Goal: Check status: Check status

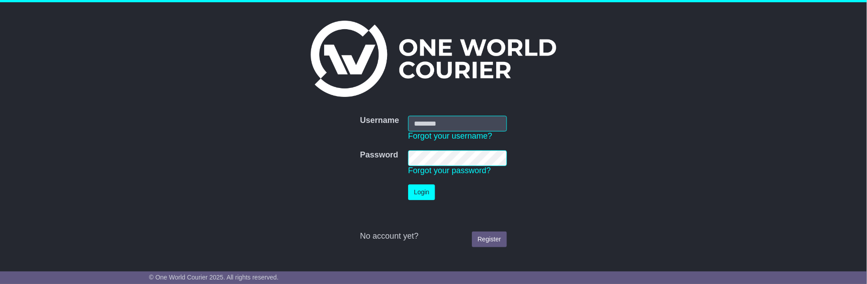
type input "**********"
click at [423, 190] on button "Login" at bounding box center [421, 193] width 27 height 16
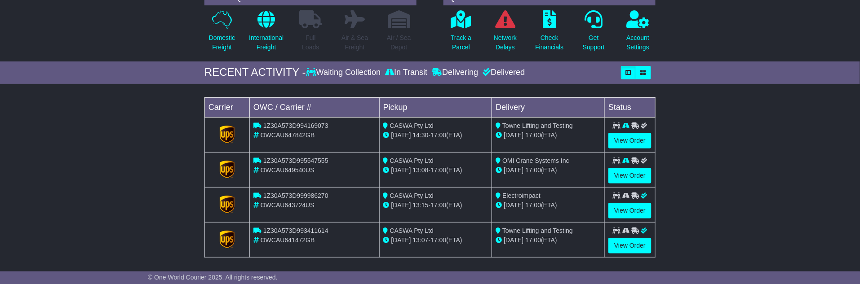
scroll to position [100, 0]
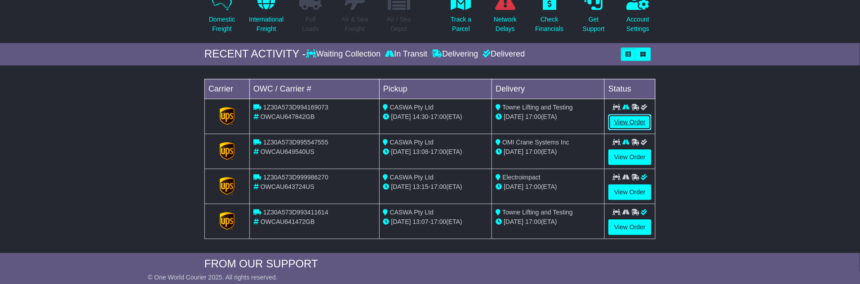
click at [629, 119] on link "View Order" at bounding box center [629, 123] width 43 height 16
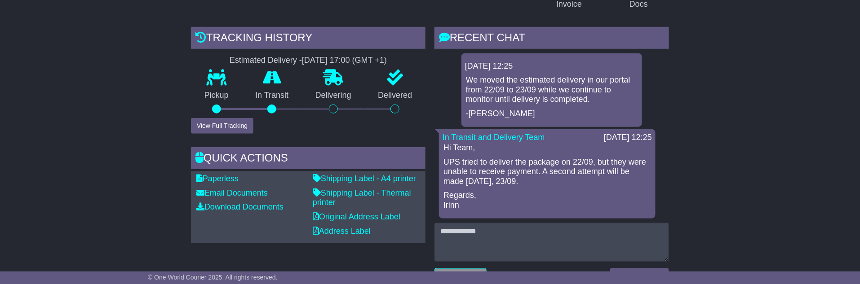
scroll to position [249, 0]
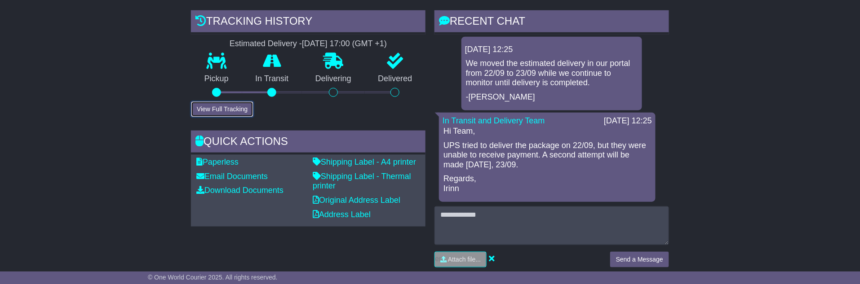
click at [217, 105] on button "View Full Tracking" at bounding box center [222, 110] width 62 height 16
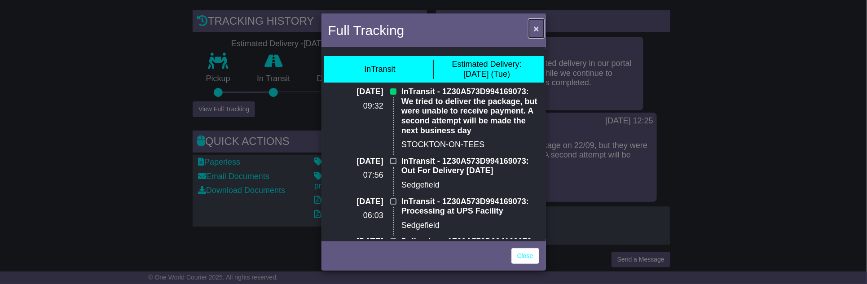
click at [537, 27] on span "×" at bounding box center [536, 28] width 5 height 10
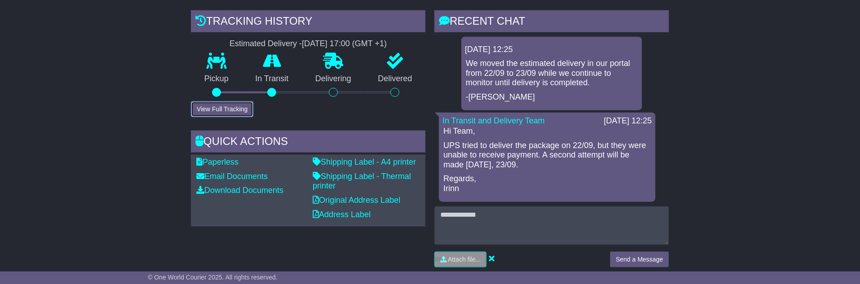
scroll to position [0, 0]
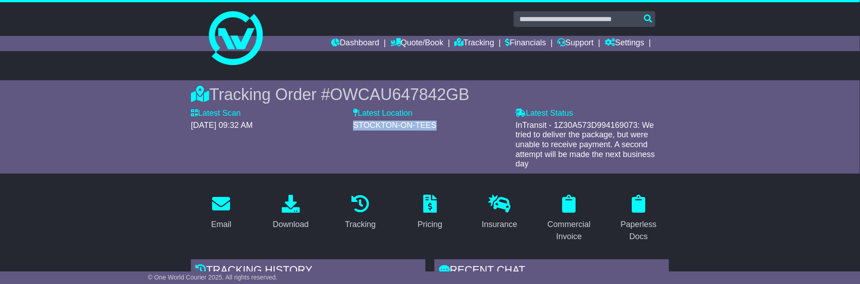
drag, startPoint x: 441, startPoint y: 126, endPoint x: 351, endPoint y: 124, distance: 89.9
click at [351, 124] on div "Latest Location STOCKTON-ON-TEES" at bounding box center [430, 139] width 162 height 61
copy span "STOCKTON-ON-TEES"
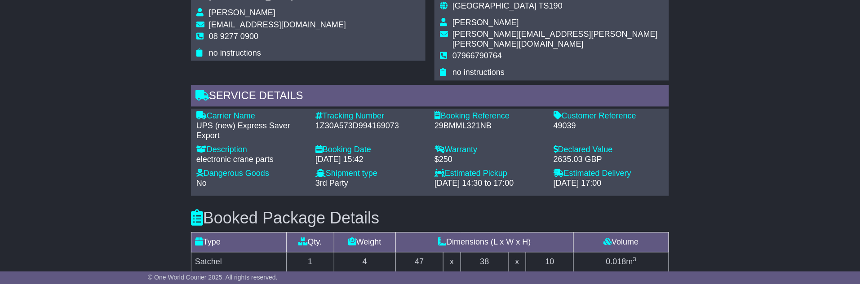
scroll to position [649, 0]
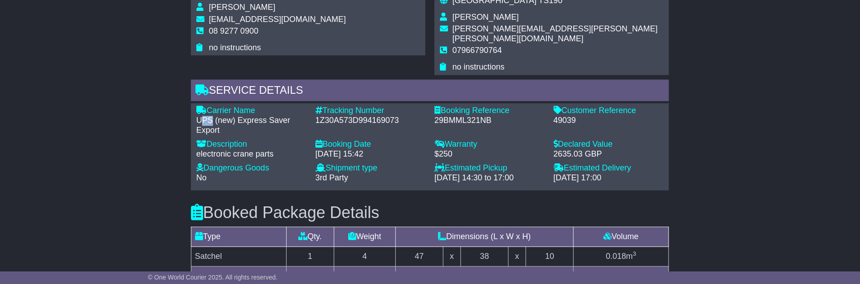
drag, startPoint x: 204, startPoint y: 111, endPoint x: 211, endPoint y: 111, distance: 6.7
click at [211, 116] on div "UPS (new) Express Saver Export" at bounding box center [251, 125] width 110 height 19
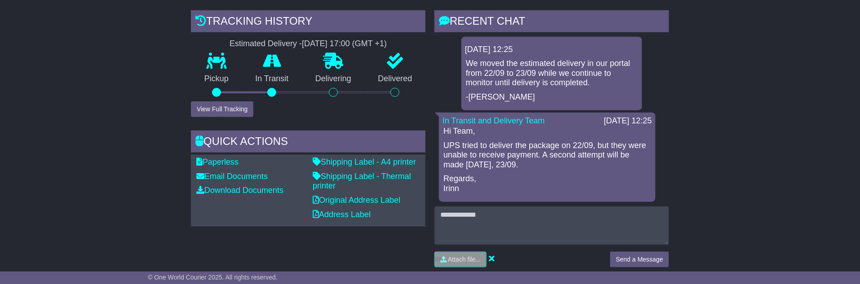
scroll to position [0, 0]
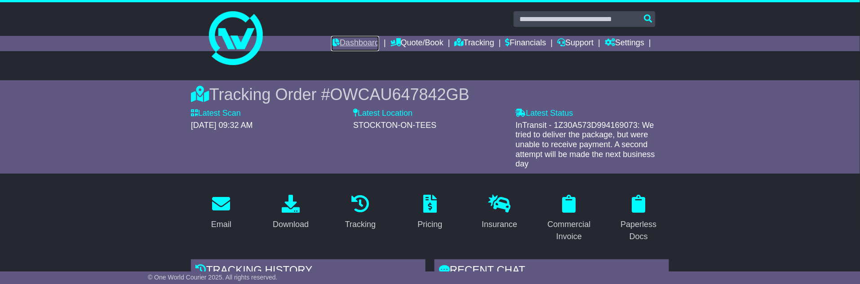
click at [345, 41] on link "Dashboard" at bounding box center [355, 43] width 48 height 15
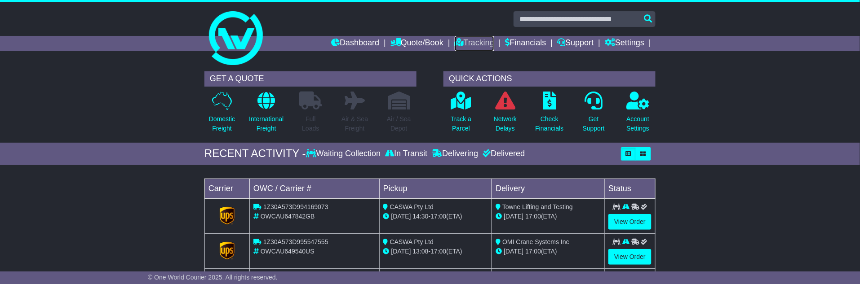
click at [455, 50] on link "Tracking" at bounding box center [475, 43] width 40 height 15
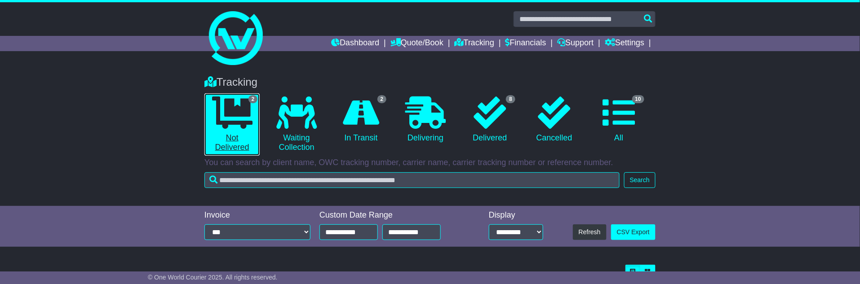
click at [230, 134] on link "2 Not Delivered" at bounding box center [231, 124] width 55 height 62
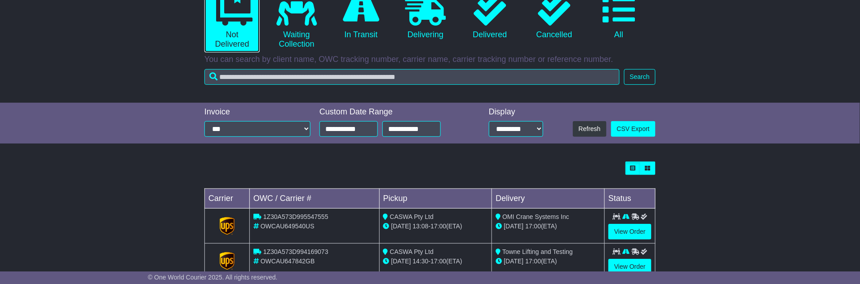
scroll to position [127, 0]
